Goal: Task Accomplishment & Management: Use online tool/utility

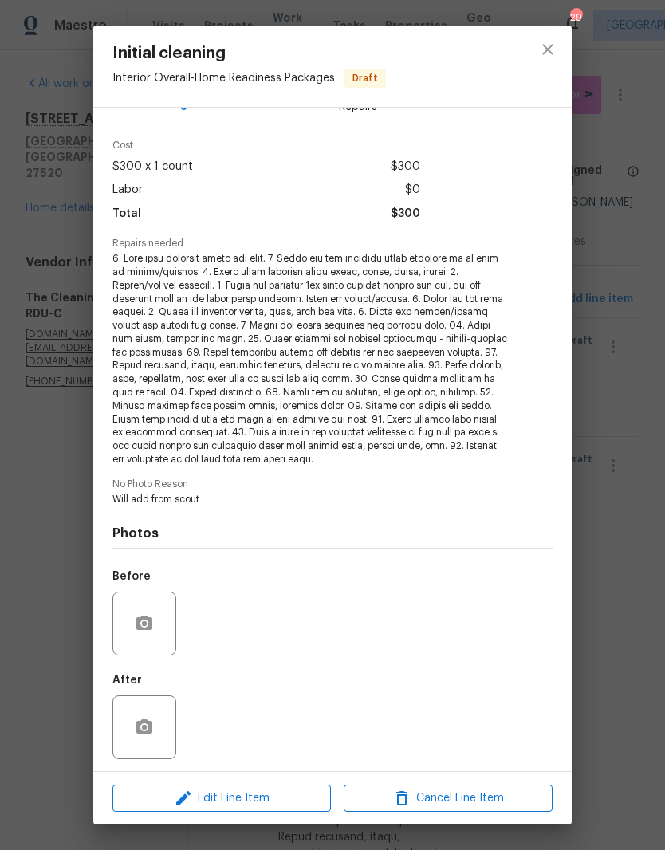
scroll to position [41, 0]
click at [549, 63] on button "close" at bounding box center [548, 49] width 38 height 38
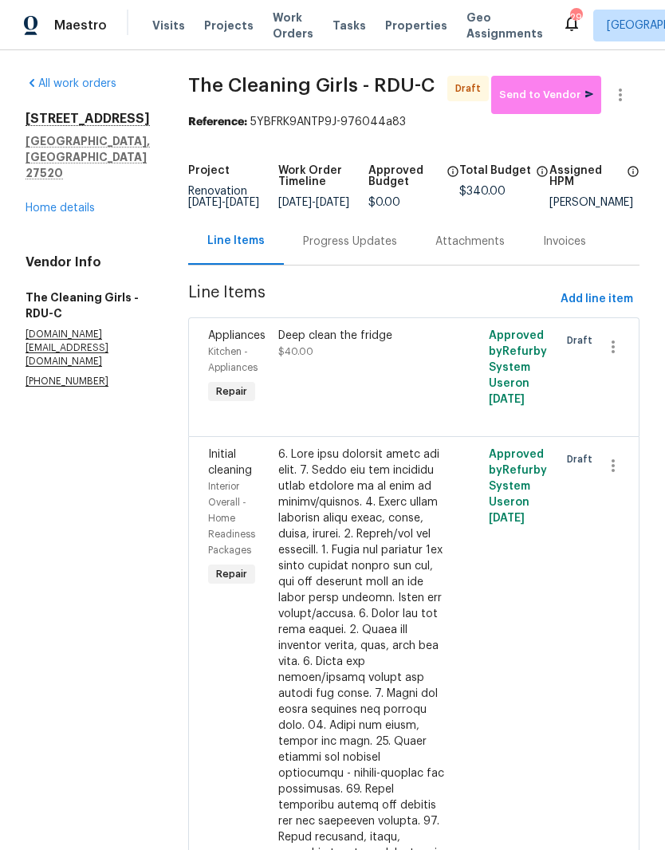
scroll to position [0, 0]
click at [558, 103] on span "Send to Vendor" at bounding box center [546, 95] width 94 height 18
click at [85, 203] on link "Home details" at bounding box center [60, 208] width 69 height 11
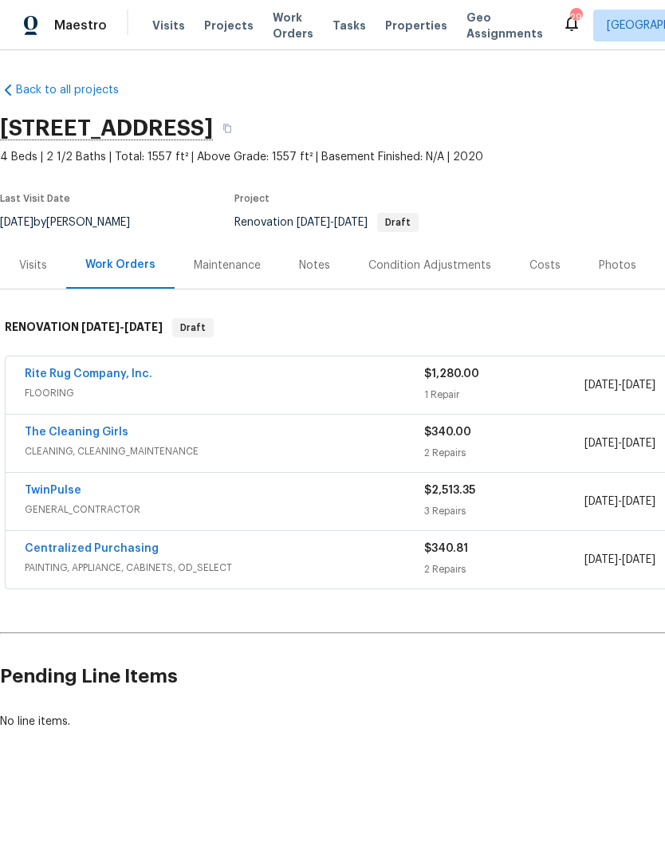
click at [43, 486] on link "TwinPulse" at bounding box center [53, 490] width 57 height 11
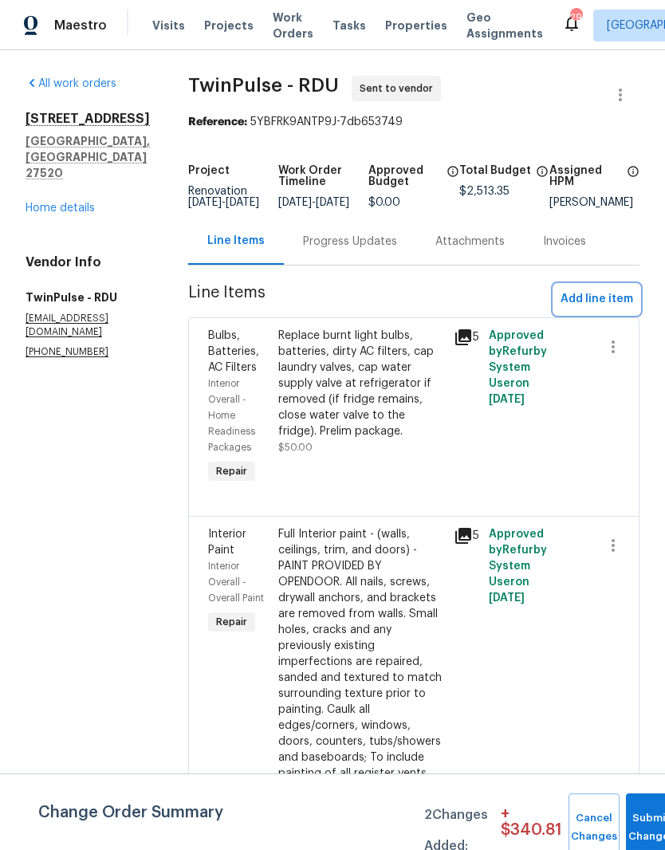
click at [622, 308] on span "Add line item" at bounding box center [597, 299] width 73 height 20
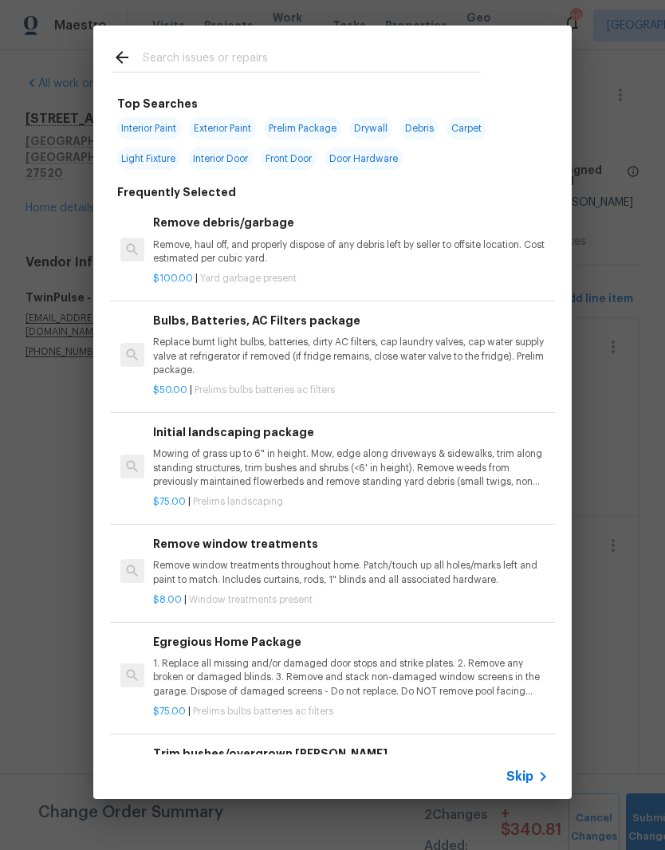
click at [340, 64] on input "text" at bounding box center [312, 60] width 338 height 24
type input "E terror paint"
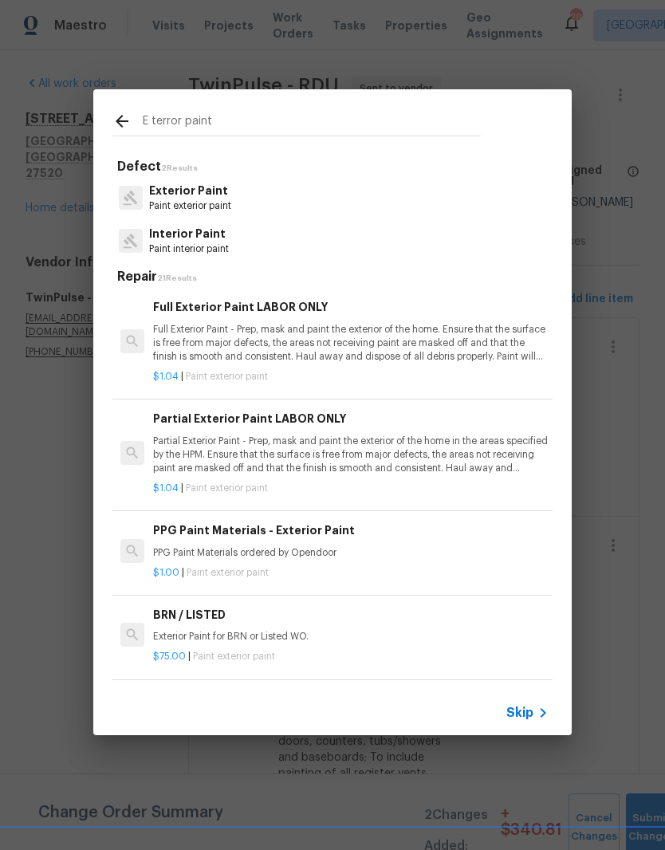
click at [357, 425] on h6 "Partial Exterior Paint LABOR ONLY" at bounding box center [351, 419] width 396 height 18
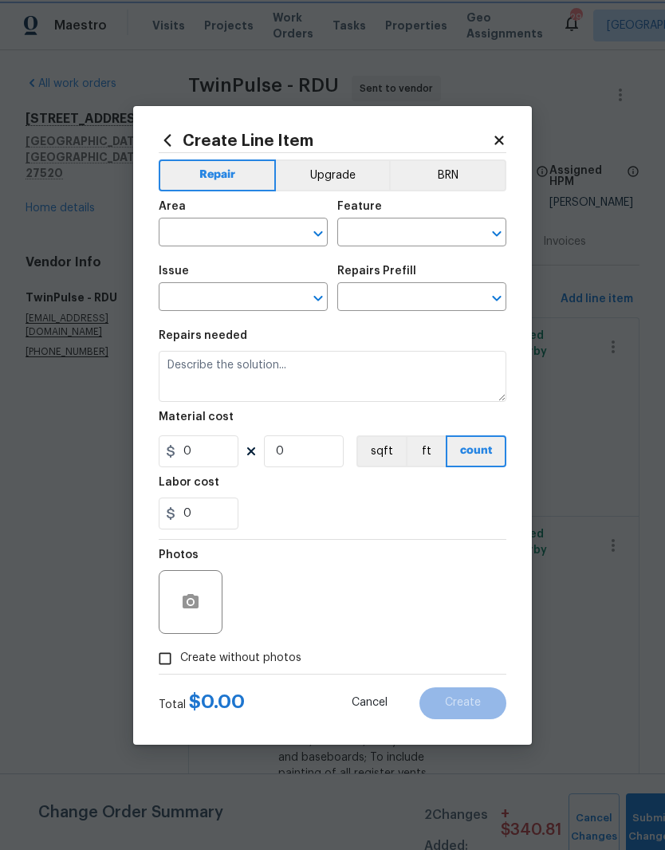
type input "Overall Paint"
type input "Exterior Paint"
type input "Partial Exterior Paint LABOR ONLY $1.04"
type textarea "Partial Exterior Paint - Prep, mask and paint the exterior of the home in the a…"
type input "1.04"
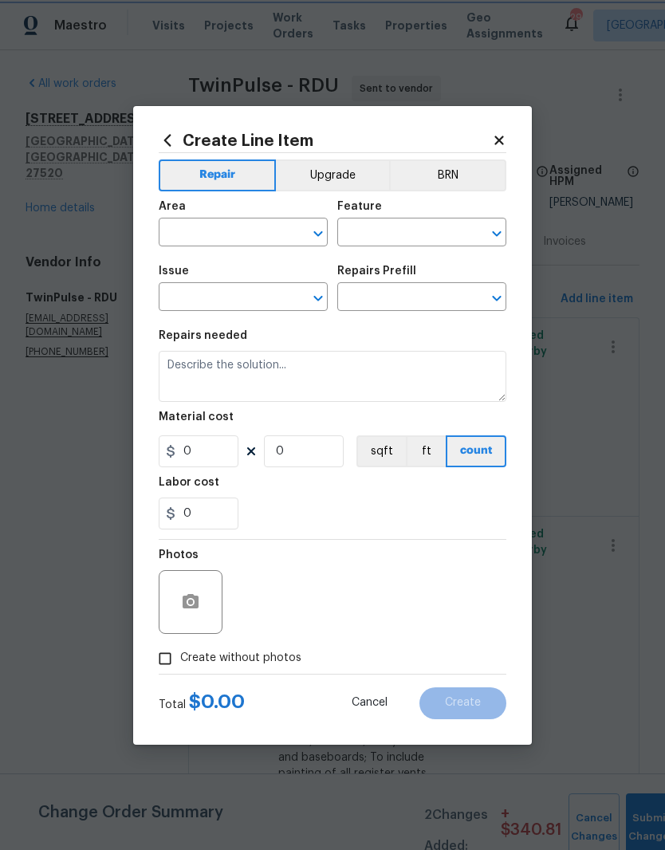
type input "1"
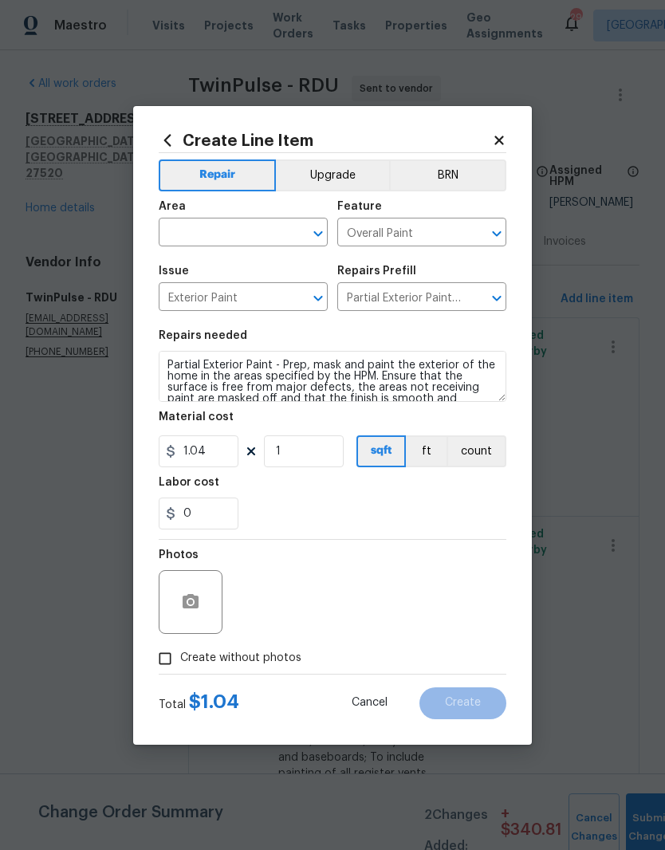
click at [243, 230] on input "text" at bounding box center [221, 234] width 124 height 25
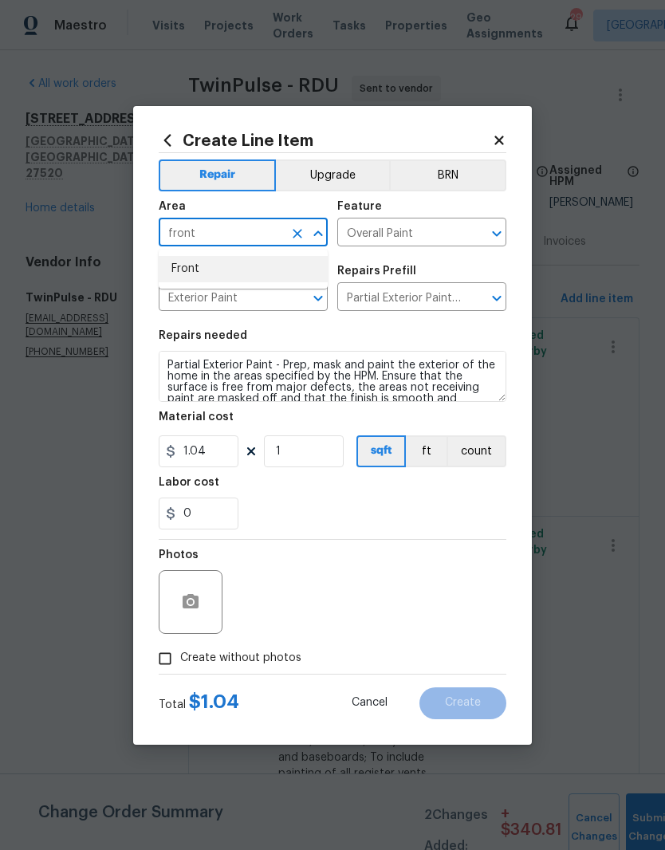
click at [254, 265] on li "Front" at bounding box center [243, 269] width 169 height 26
type input "Front"
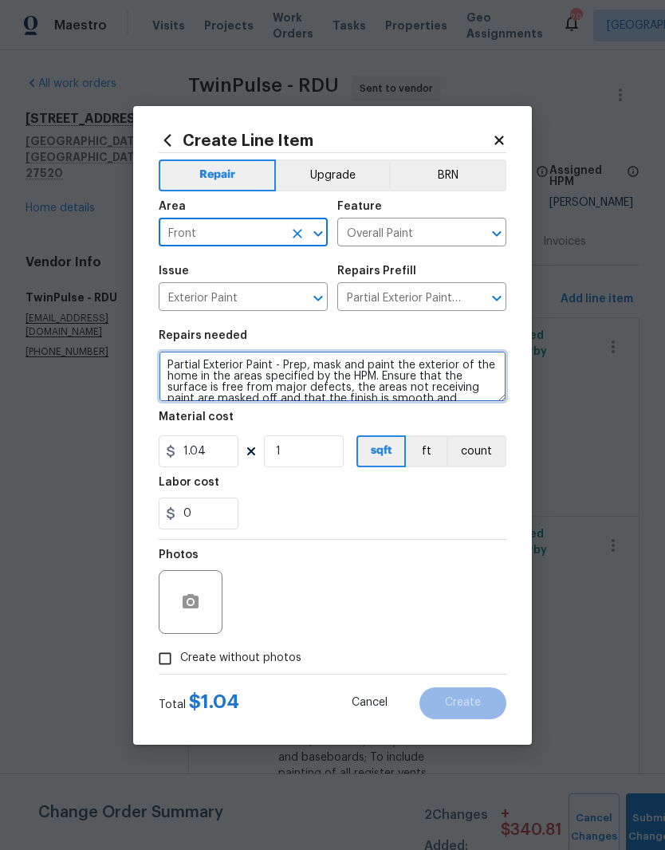
click at [159, 367] on textarea "Partial Exterior Paint - Prep, mask and paint the exterior of the home in the a…" at bounding box center [333, 376] width 348 height 51
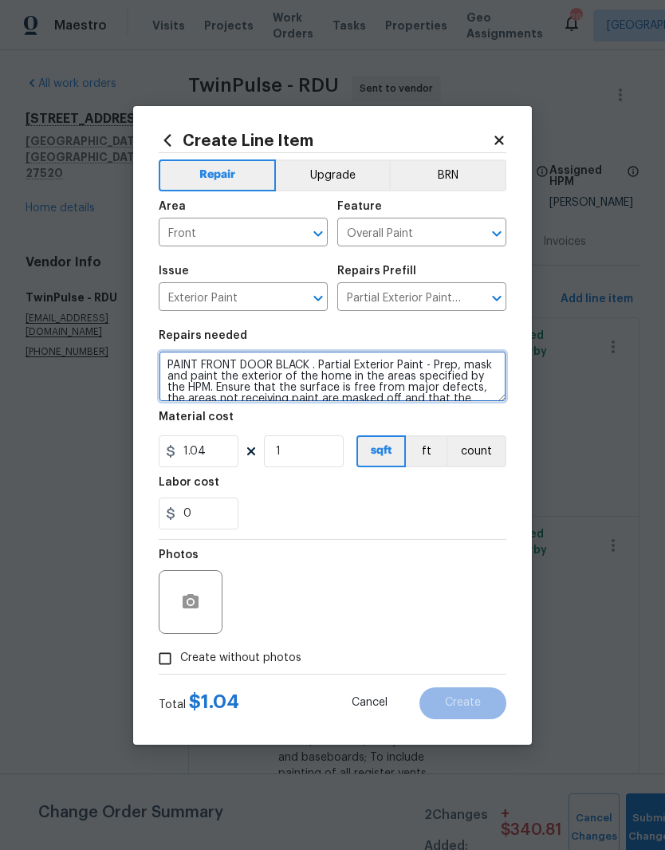
type textarea "PAINT FRONT DOOR BLACK . Partial Exterior Paint - Prep, mask and paint the exte…"
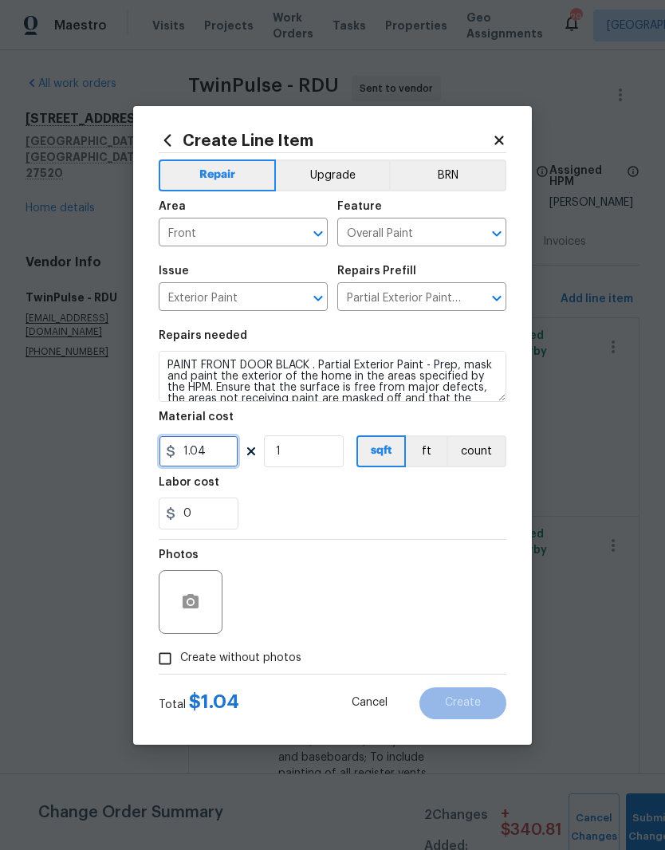
click at [214, 451] on input "1.04" at bounding box center [199, 451] width 80 height 32
type input "50"
click at [344, 498] on div "Labor cost" at bounding box center [333, 487] width 348 height 21
click at [171, 667] on input "Create without photos" at bounding box center [165, 659] width 30 height 30
click at [202, 607] on button "button" at bounding box center [190, 602] width 38 height 38
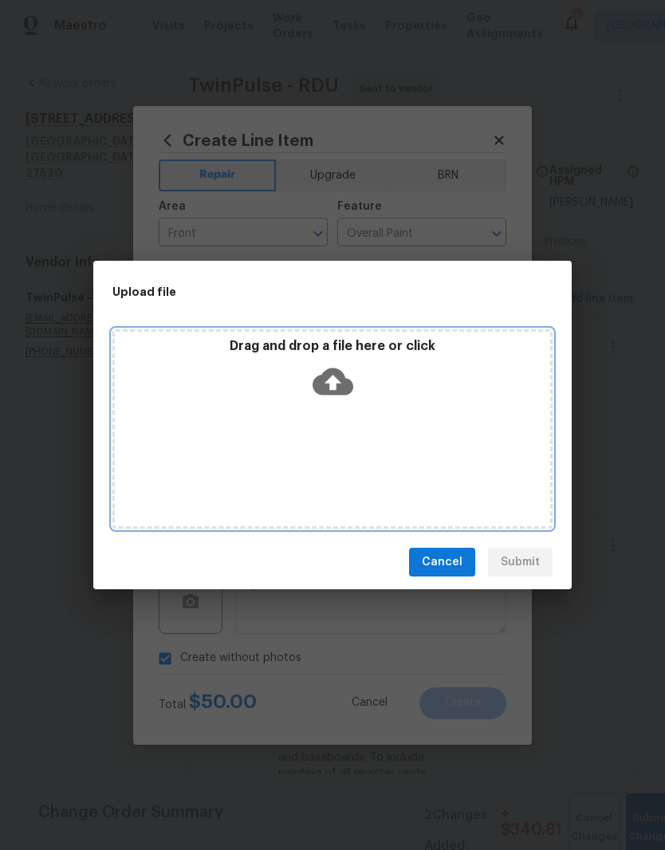
click at [352, 388] on icon at bounding box center [333, 381] width 41 height 27
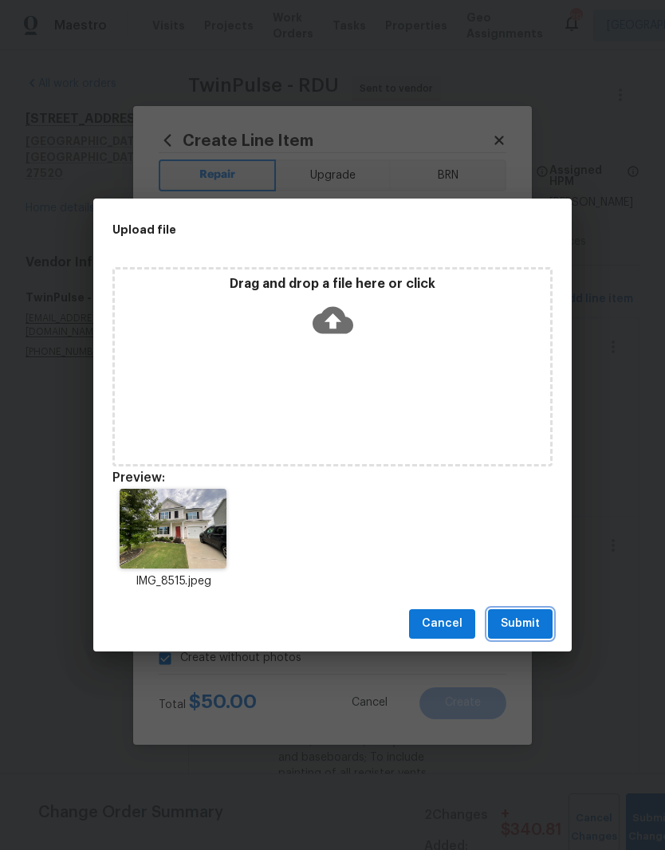
click at [518, 628] on span "Submit" at bounding box center [520, 624] width 39 height 20
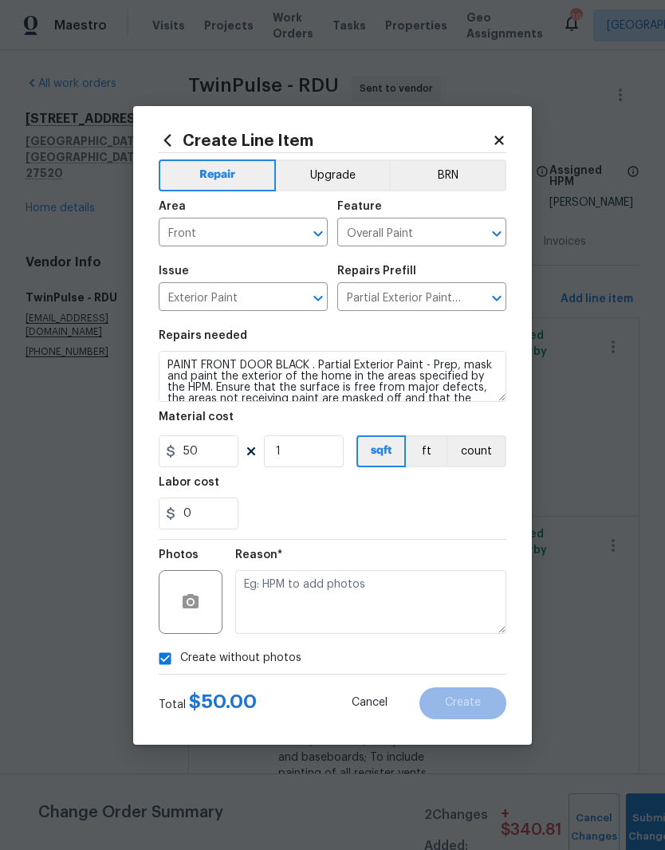
click at [167, 663] on input "Create without photos" at bounding box center [165, 659] width 30 height 30
click at [163, 663] on input "Create without photos" at bounding box center [165, 659] width 30 height 30
checkbox input "true"
click at [297, 610] on textarea at bounding box center [370, 602] width 271 height 64
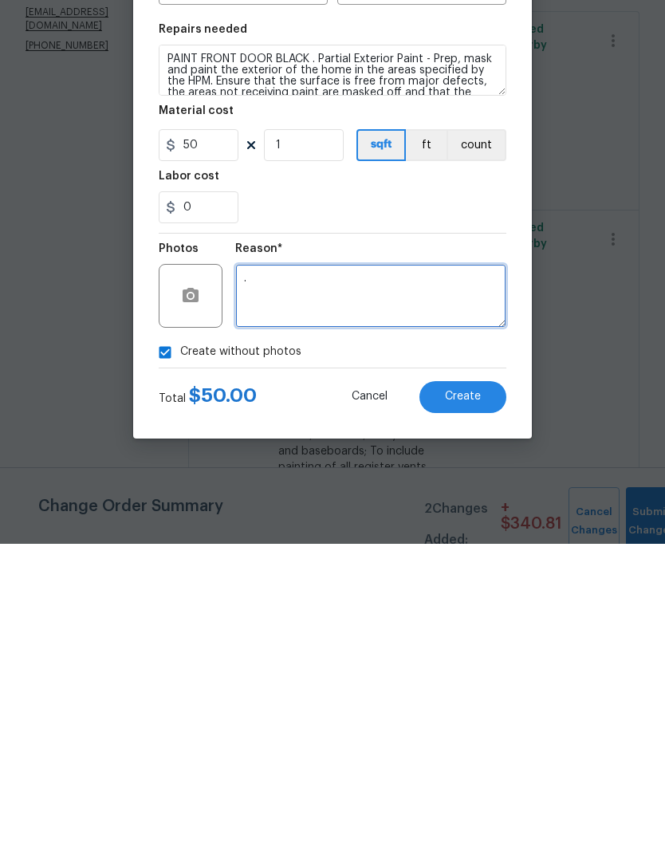
type textarea "."
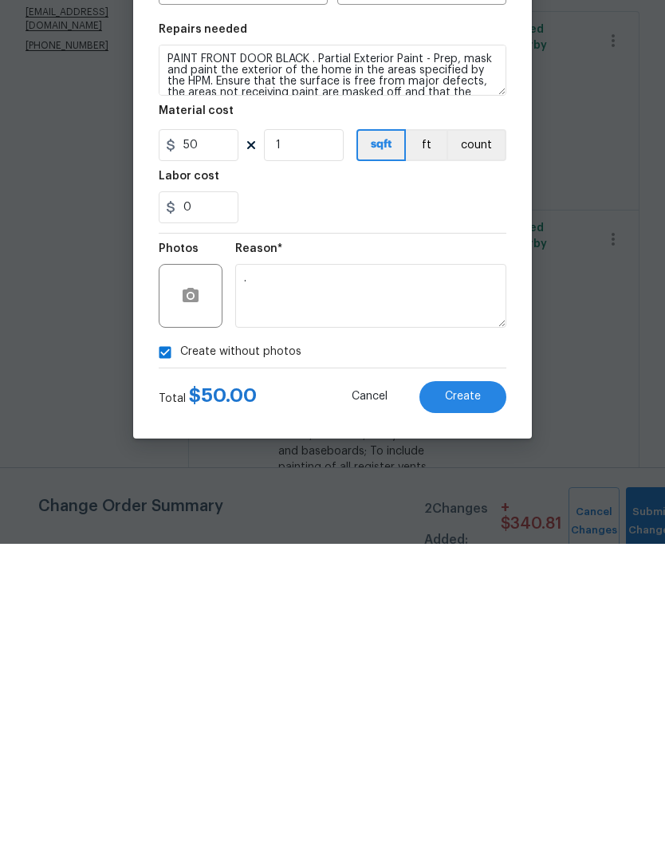
click at [448, 675] on div "Total $ 50.00 Cancel Create" at bounding box center [333, 697] width 348 height 45
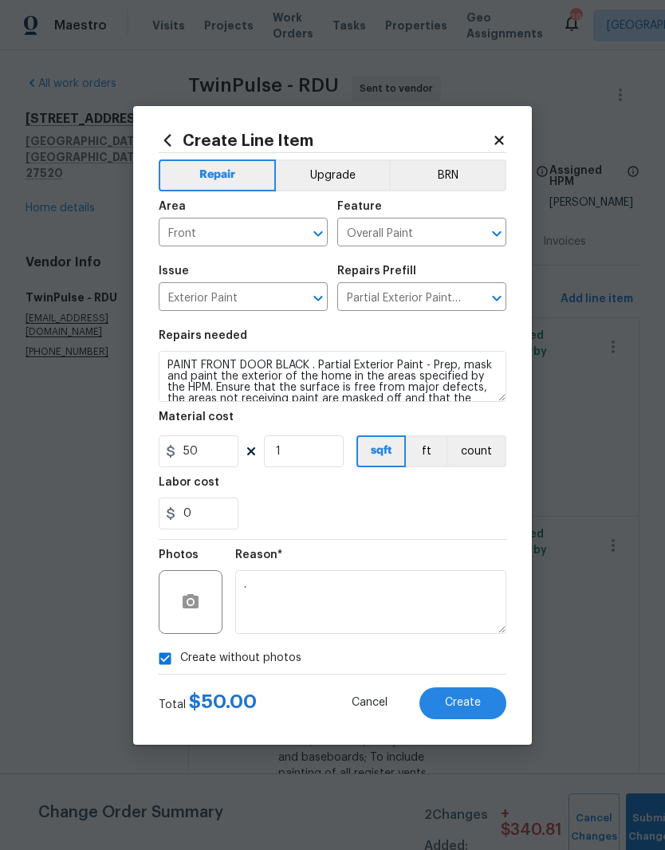
click at [462, 707] on span "Create" at bounding box center [463, 703] width 36 height 12
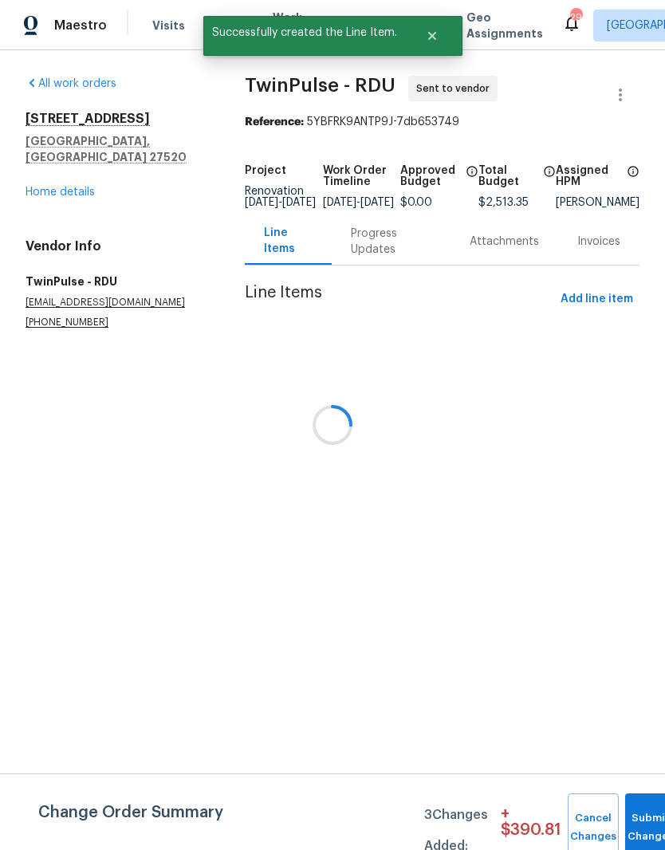
scroll to position [0, 0]
click at [640, 822] on button "Submit Changes" at bounding box center [650, 827] width 51 height 69
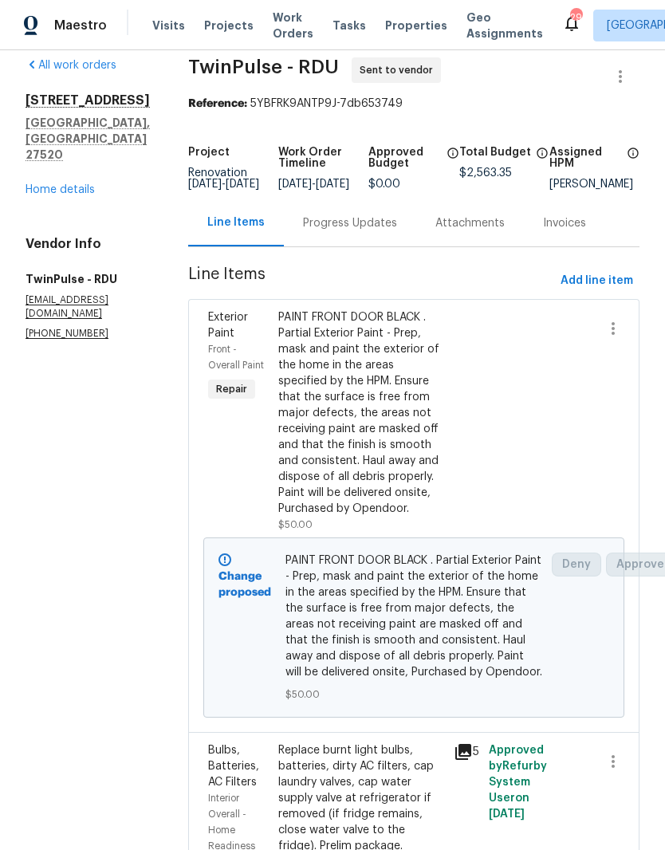
scroll to position [19, 0]
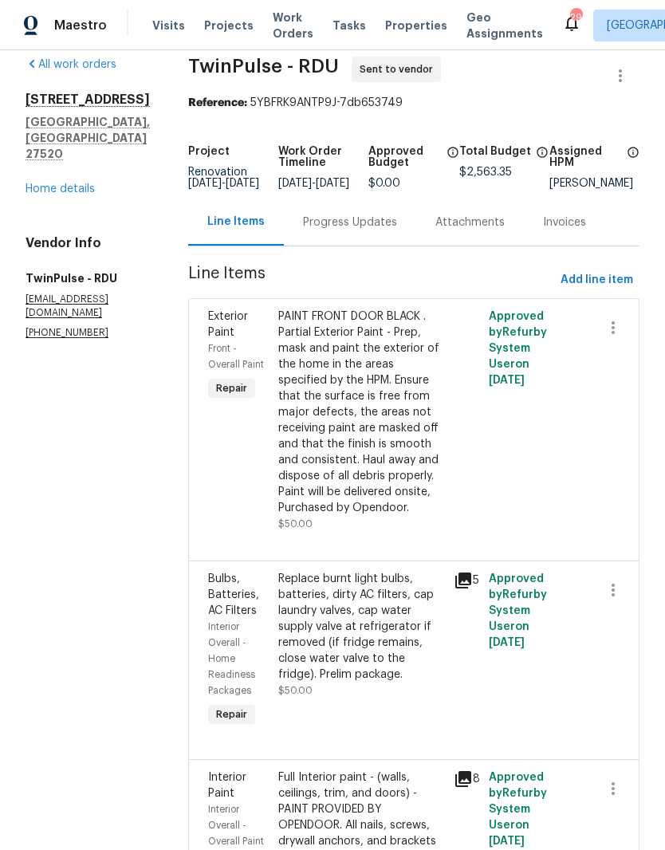
click at [70, 183] on link "Home details" at bounding box center [60, 188] width 69 height 11
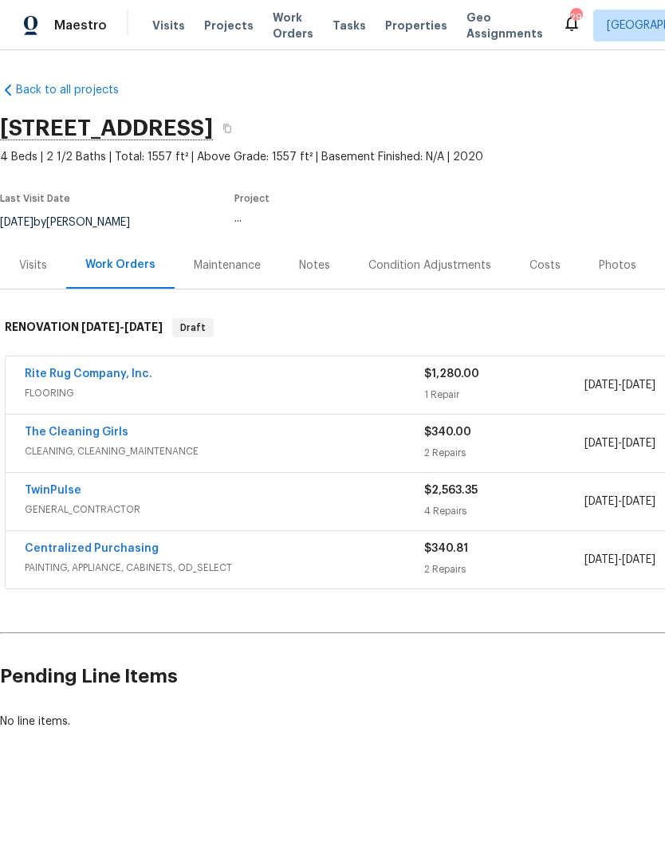
click at [533, 268] on div "Costs" at bounding box center [544, 266] width 31 height 16
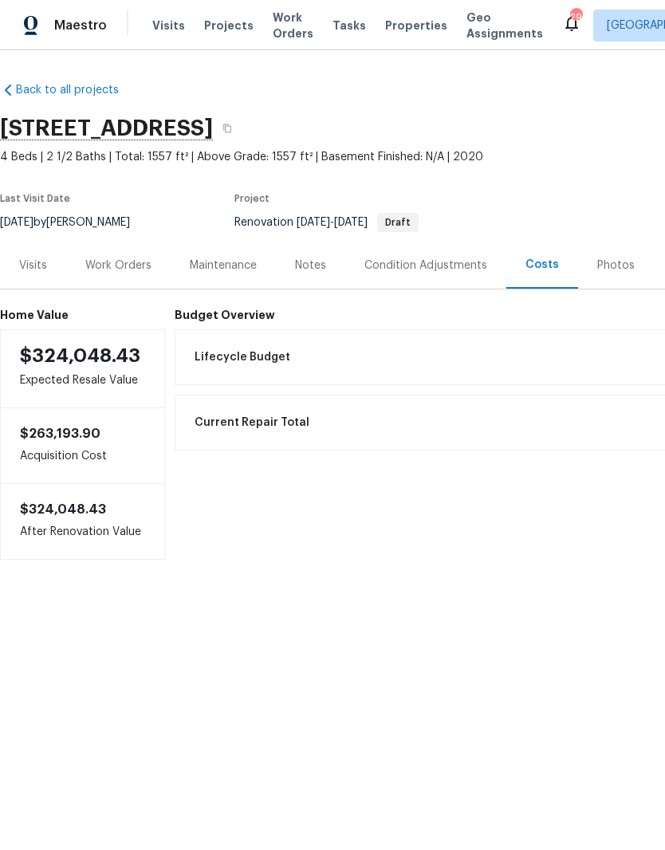
click at [33, 655] on div "Back to all projects [STREET_ADDRESS] 4 Beds | 2 1/2 Baths | Total: 1557 ft² | …" at bounding box center [332, 352] width 665 height 605
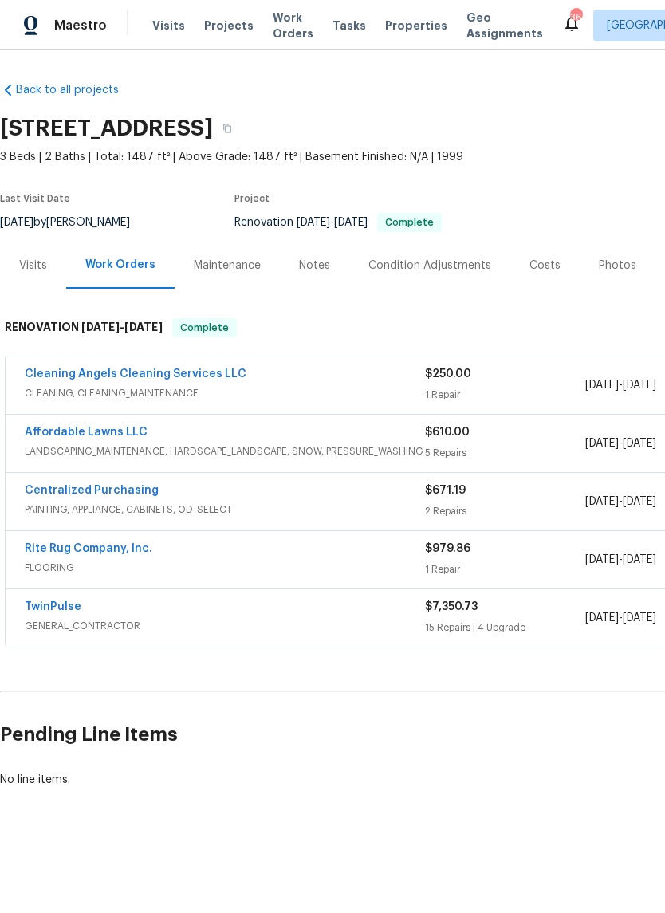
click at [311, 271] on div "Notes" at bounding box center [314, 266] width 31 height 16
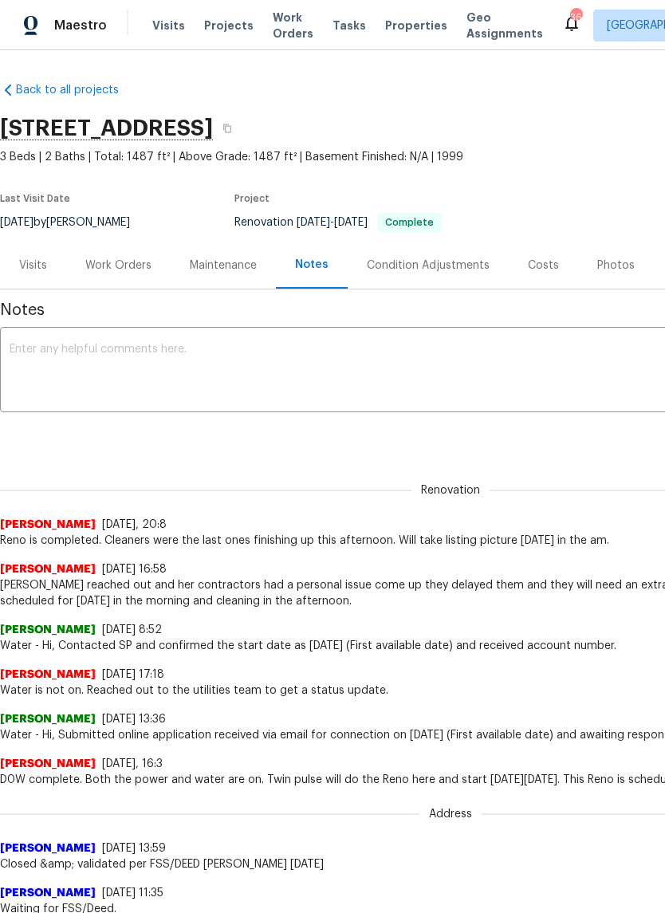
click at [45, 370] on textarea at bounding box center [451, 372] width 882 height 56
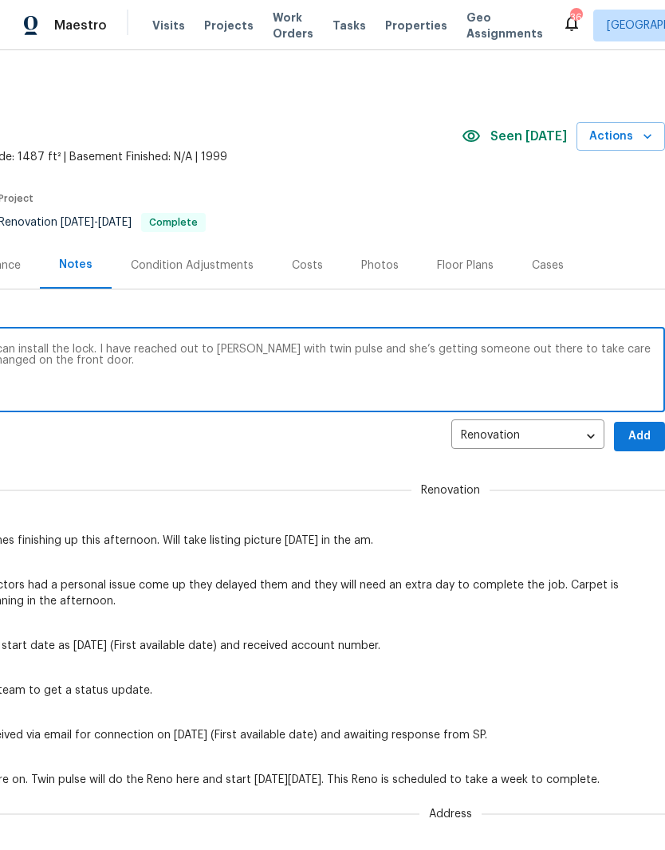
scroll to position [0, 236]
type textarea "Front door needs to be adjusted before I can install the lock. I have reached o…"
click at [648, 435] on span "Add" at bounding box center [640, 437] width 26 height 20
